Goal: Task Accomplishment & Management: Use online tool/utility

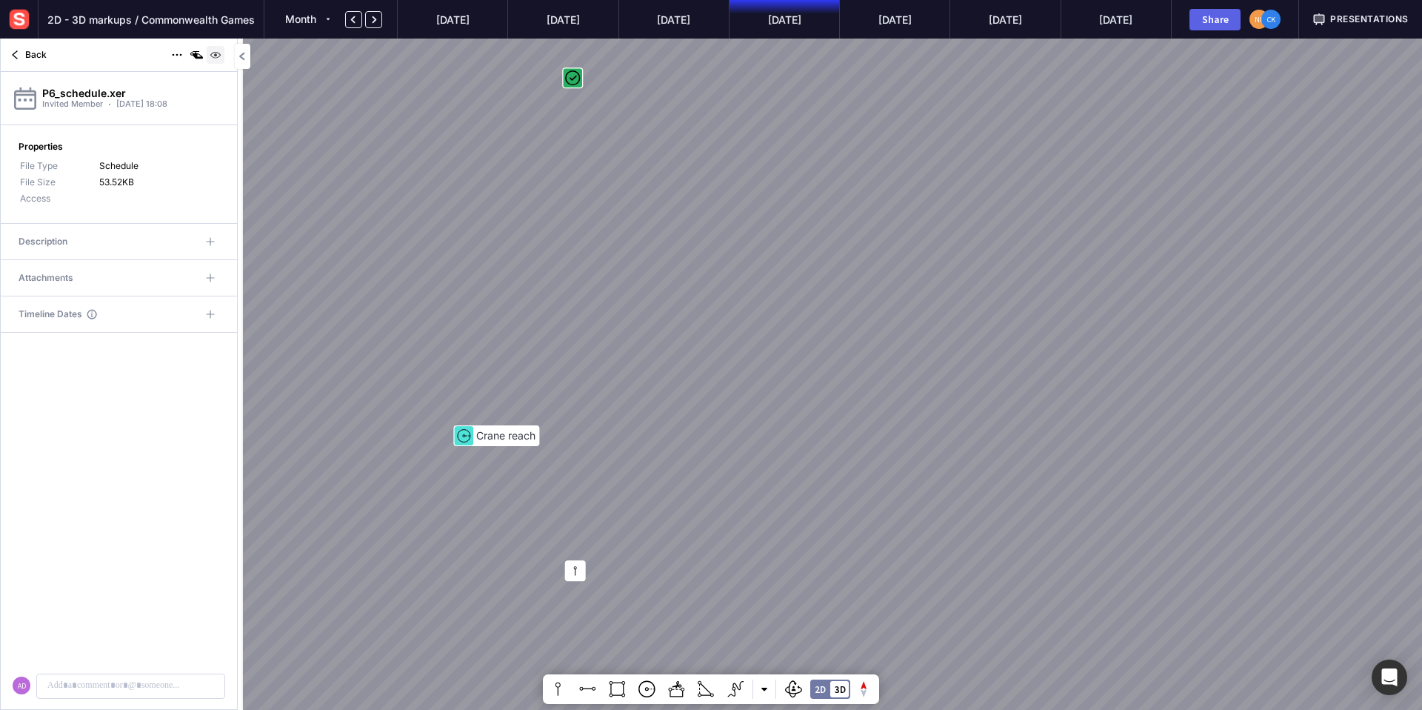
click at [219, 53] on img at bounding box center [216, 55] width 18 height 18
